Goal: Task Accomplishment & Management: Complete application form

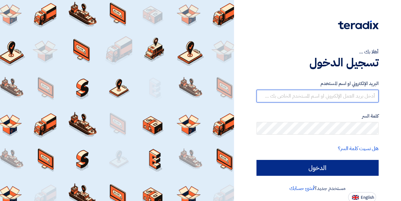
type input "[EMAIL_ADDRESS][PERSON_NAME][DOMAIN_NAME]"
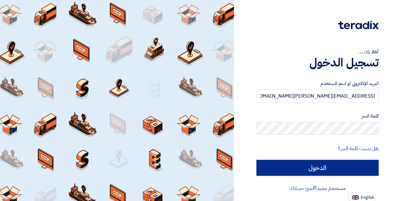
click at [212, 136] on input "الدخول" at bounding box center [317, 168] width 122 height 16
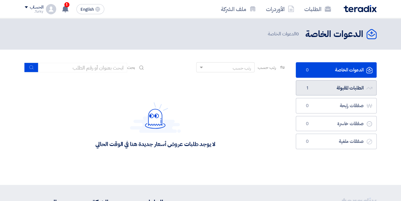
click at [212, 88] on link "الطلبات المقبولة الطلبات المقبولة 1" at bounding box center [335, 88] width 81 height 16
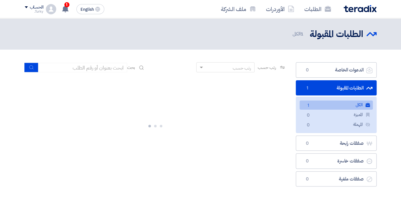
click at [212, 104] on link "الكل الكل 1" at bounding box center [335, 105] width 73 height 9
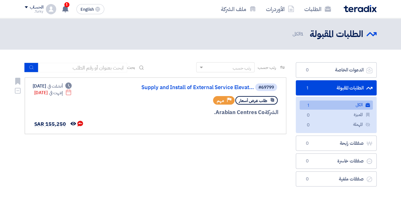
click at [212, 100] on span "طلب عرض أسعار" at bounding box center [253, 101] width 28 height 6
click at [212, 88] on link "Supply and Install of External Service Elevat..." at bounding box center [190, 88] width 127 height 6
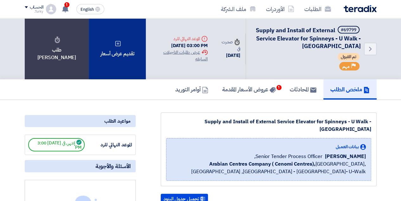
click at [115, 43] on use at bounding box center [117, 43] width 5 height 5
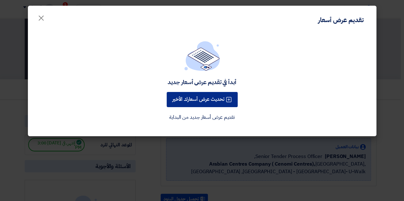
click at [212, 101] on button "تحديث عرض أسعارك الأخير" at bounding box center [202, 99] width 71 height 15
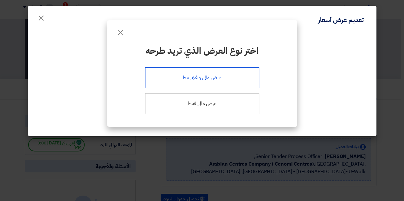
click at [208, 79] on div "عرض مالي و فني معا" at bounding box center [202, 77] width 114 height 21
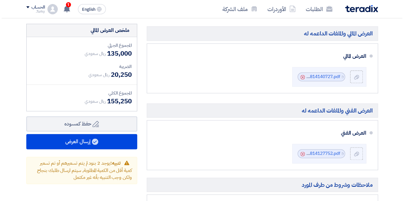
scroll to position [317, 0]
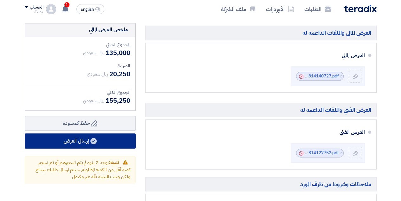
click at [73, 136] on button "إرسال العرض" at bounding box center [80, 141] width 111 height 15
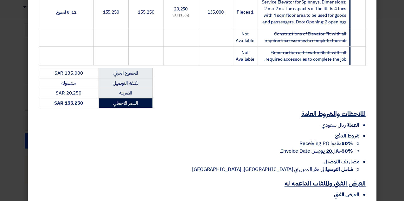
scroll to position [118, 0]
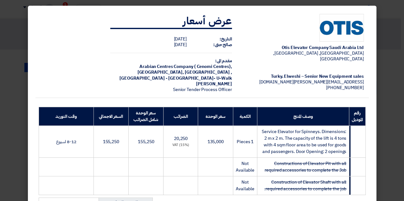
drag, startPoint x: 337, startPoint y: 13, endPoint x: 337, endPoint y: 34, distance: 20.9
click at [212, 34] on td "[PERSON_NAME] Elevator Company Saudi Arabia Ltd [GEOGRAPHIC_DATA], [GEOGRAPHIC_…" at bounding box center [303, 53] width 132 height 89
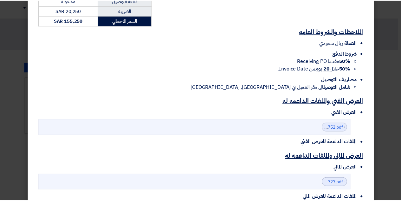
scroll to position [245, 0]
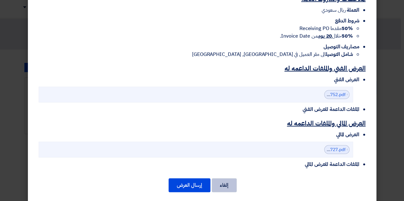
click at [212, 136] on button "إلغاء" at bounding box center [224, 186] width 25 height 14
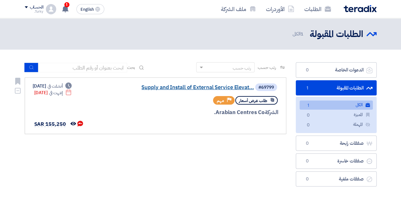
click at [212, 88] on link "Supply and Install of External Service Elevat..." at bounding box center [190, 88] width 127 height 6
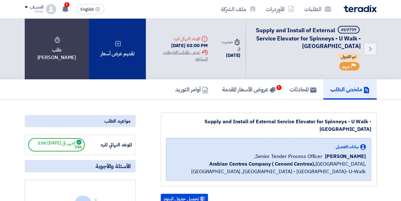
click at [115, 45] on icon at bounding box center [118, 44] width 6 height 6
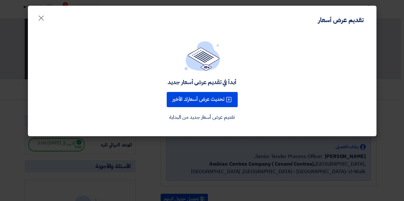
click at [212, 121] on link "تقديم عرض أسعار جديد من البداية" at bounding box center [202, 118] width 66 height 8
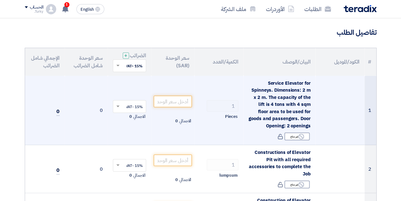
scroll to position [42, 0]
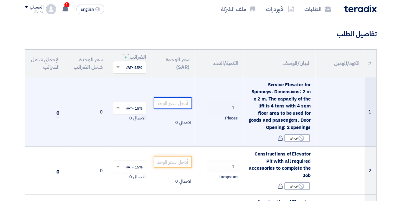
click at [181, 102] on input "number" at bounding box center [173, 103] width 38 height 11
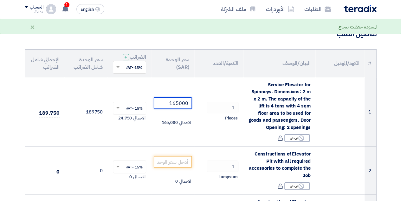
type input "165000"
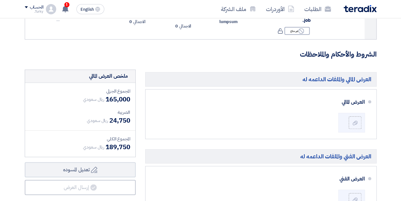
scroll to position [253, 0]
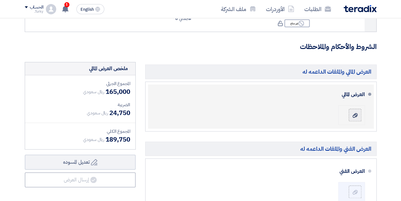
click at [212, 114] on use at bounding box center [354, 115] width 5 height 4
click at [0, 0] on input "file" at bounding box center [0, 0] width 0 height 0
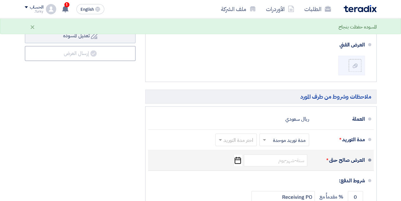
scroll to position [401, 0]
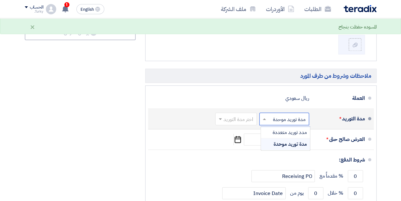
click at [212, 119] on input "text" at bounding box center [282, 119] width 47 height 9
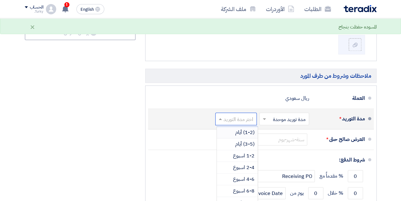
click at [212, 115] on input "text" at bounding box center [234, 119] width 38 height 9
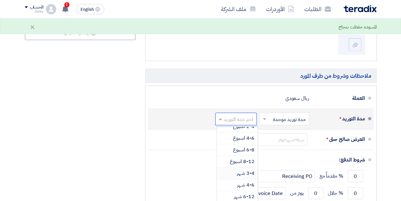
scroll to position [42, 0]
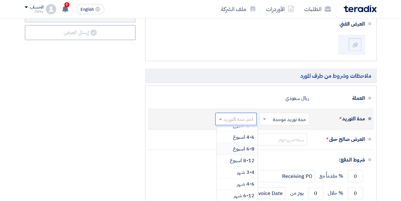
drag, startPoint x: 235, startPoint y: 137, endPoint x: 237, endPoint y: 147, distance: 9.9
click at [212, 136] on div "(1-2) أيام (3-5) أيام 1-2 اسبوع 2-4 اسبوع 4-6 اسبوع 6-8 اسبوع 8-12 اسبوع 3-4 شه…" at bounding box center [237, 149] width 41 height 129
click at [212, 136] on span "6-8 اسبوع" at bounding box center [244, 149] width 22 height 8
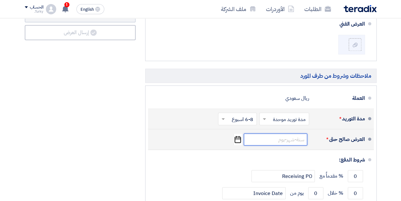
click at [212, 136] on input at bounding box center [274, 140] width 63 height 12
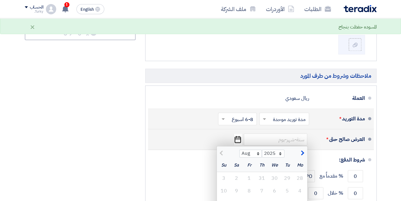
click at [212, 136] on span "button" at bounding box center [301, 153] width 3 height 7
select select "11"
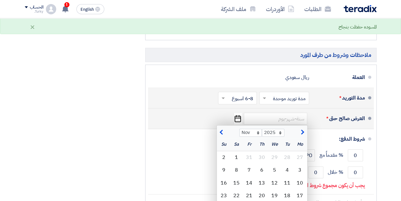
scroll to position [464, 0]
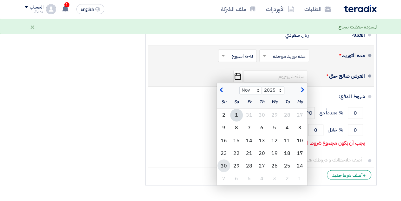
click at [212, 136] on div "30" at bounding box center [223, 166] width 13 height 13
type input "[DATE]"
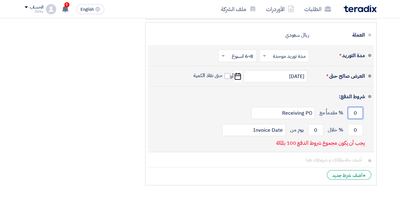
click at [212, 111] on input "0" at bounding box center [354, 113] width 15 height 12
drag, startPoint x: 357, startPoint y: 111, endPoint x: 353, endPoint y: 111, distance: 3.5
click at [212, 111] on input "0" at bounding box center [354, 113] width 15 height 12
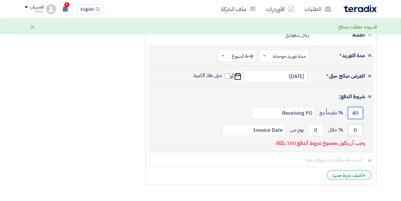
type input "40"
drag, startPoint x: 358, startPoint y: 128, endPoint x: 353, endPoint y: 128, distance: 4.7
click at [212, 128] on input "0" at bounding box center [354, 130] width 15 height 12
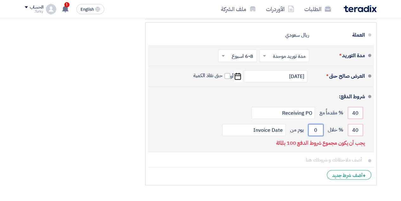
drag, startPoint x: 317, startPoint y: 128, endPoint x: 311, endPoint y: 127, distance: 6.8
click at [212, 127] on input "0" at bounding box center [315, 130] width 15 height 12
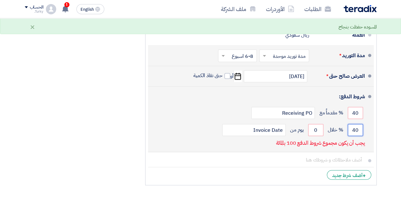
click at [212, 128] on input "40" at bounding box center [354, 130] width 15 height 12
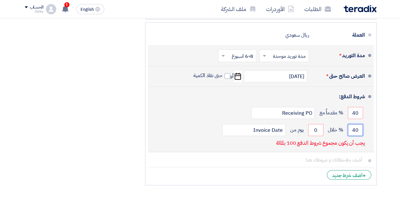
click at [212, 128] on input "40" at bounding box center [354, 130] width 15 height 12
type input "50"
drag, startPoint x: 317, startPoint y: 129, endPoint x: 309, endPoint y: 127, distance: 8.3
click at [212, 127] on input "0" at bounding box center [315, 130] width 15 height 12
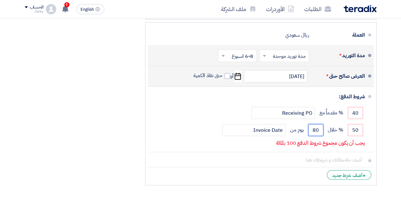
type input "80"
click at [212, 136] on div "العرض المالي والملفات الداعمه له [PERSON_NAME] File Cancel" at bounding box center [260, 20] width 241 height 338
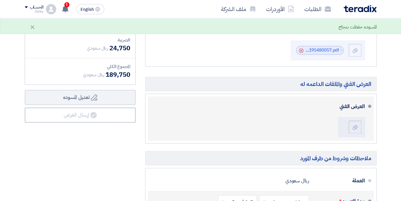
scroll to position [317, 0]
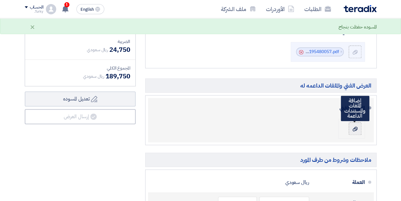
click at [212, 127] on icon at bounding box center [354, 129] width 5 height 5
click at [0, 0] on input "file" at bounding box center [0, 0] width 0 height 0
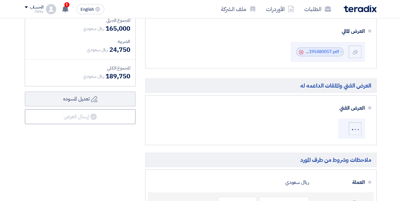
click at [85, 136] on div "ملخص [PERSON_NAME] المجموع الجزئي ريال سعودي 165,000 الضريبة" at bounding box center [80, 168] width 120 height 338
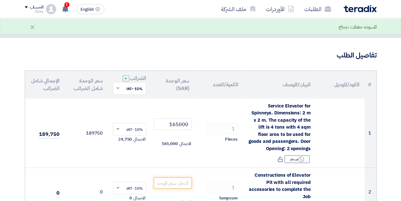
scroll to position [84, 0]
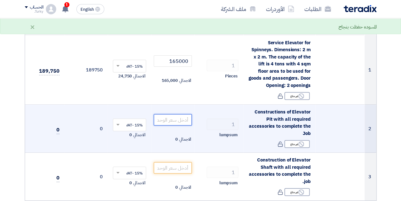
click at [168, 120] on input "number" at bounding box center [173, 119] width 38 height 11
click at [174, 120] on input "30" at bounding box center [173, 119] width 38 height 11
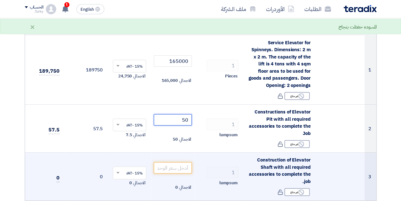
type input "50"
click at [81, 136] on td "0" at bounding box center [86, 177] width 43 height 48
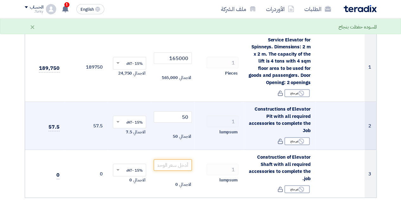
scroll to position [127, 0]
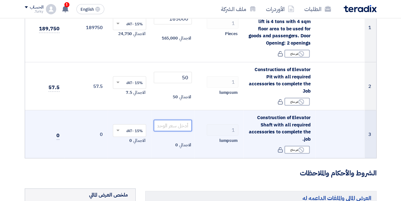
click at [163, 125] on input "number" at bounding box center [173, 125] width 38 height 11
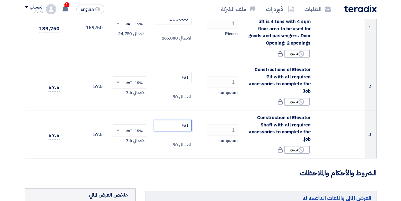
type input "50"
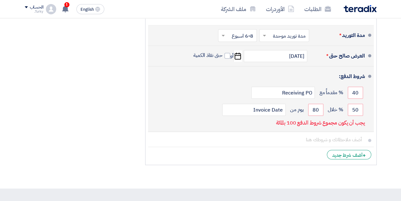
scroll to position [485, 0]
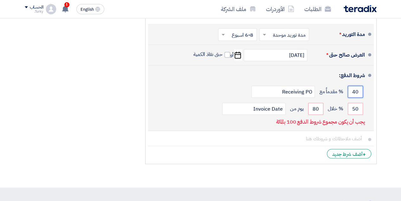
drag, startPoint x: 358, startPoint y: 90, endPoint x: 351, endPoint y: 89, distance: 6.4
click at [212, 89] on input "40" at bounding box center [354, 92] width 15 height 12
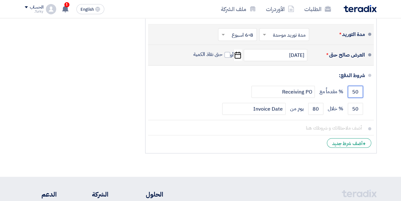
type input "50"
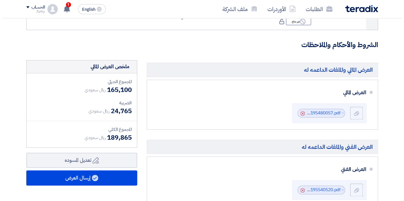
scroll to position [295, 0]
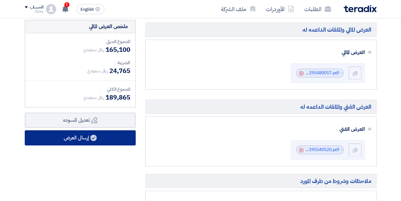
click at [103, 136] on button "إرسال العرض" at bounding box center [80, 137] width 111 height 15
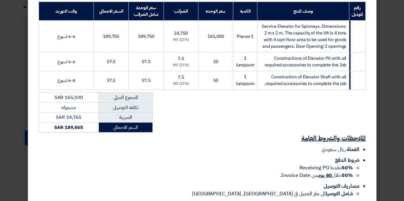
scroll to position [245, 0]
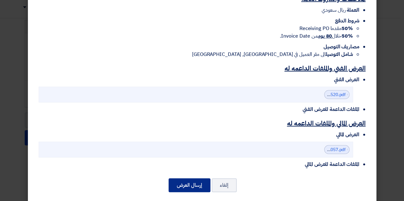
click at [196, 136] on button "إرسال العرض" at bounding box center [189, 186] width 42 height 14
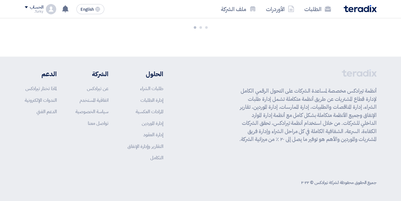
scroll to position [758, 0]
